Goal: Task Accomplishment & Management: Manage account settings

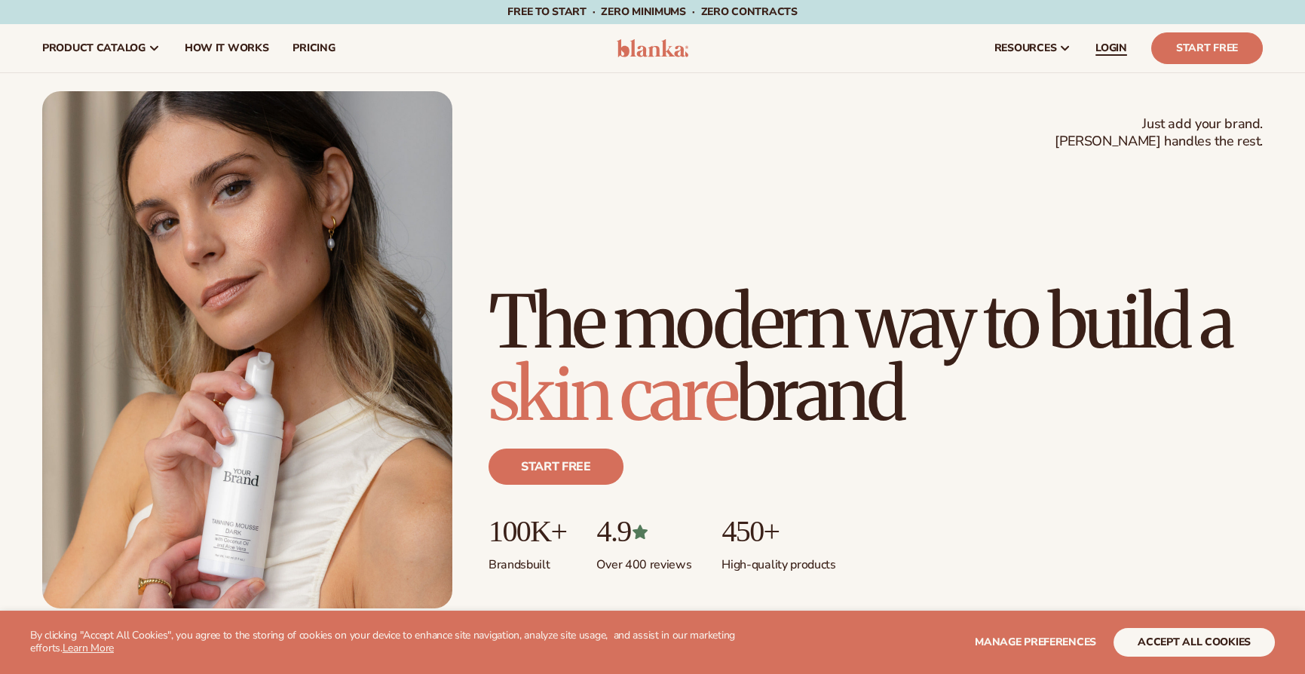
click at [1117, 52] on span "LOGIN" at bounding box center [1111, 48] width 32 height 12
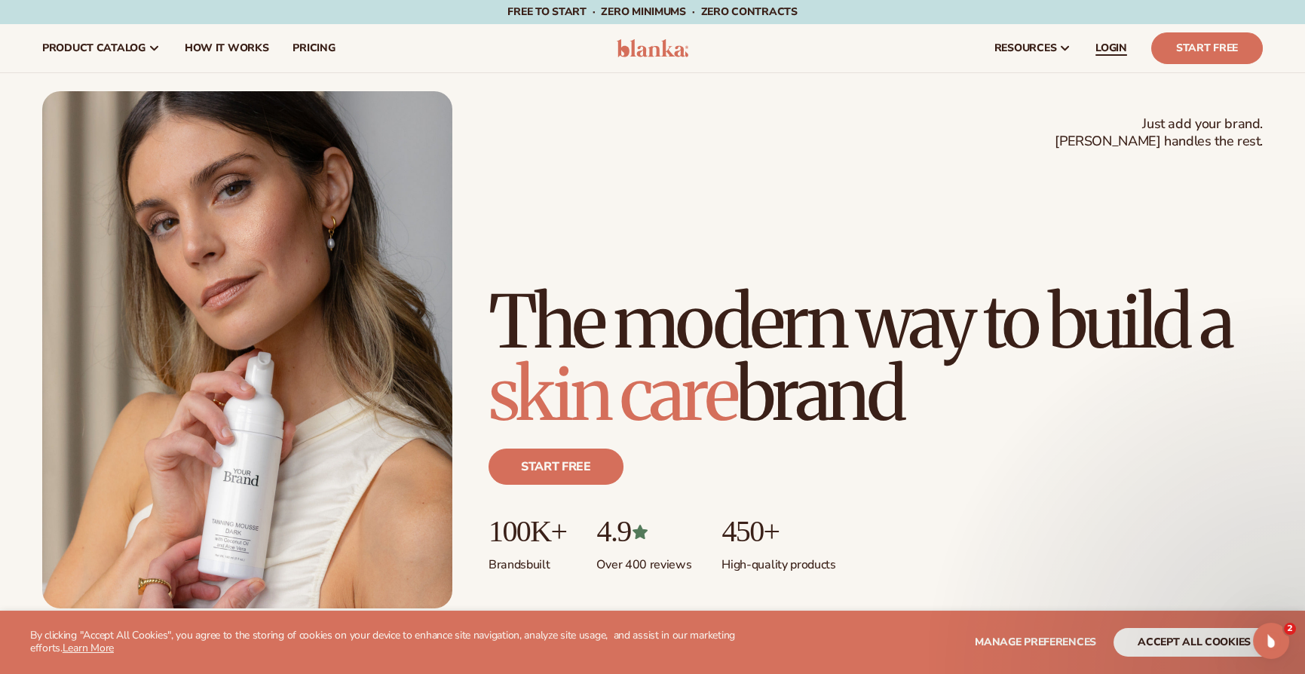
click at [1116, 42] on span "LOGIN" at bounding box center [1111, 48] width 32 height 12
